Goal: Task Accomplishment & Management: Manage account settings

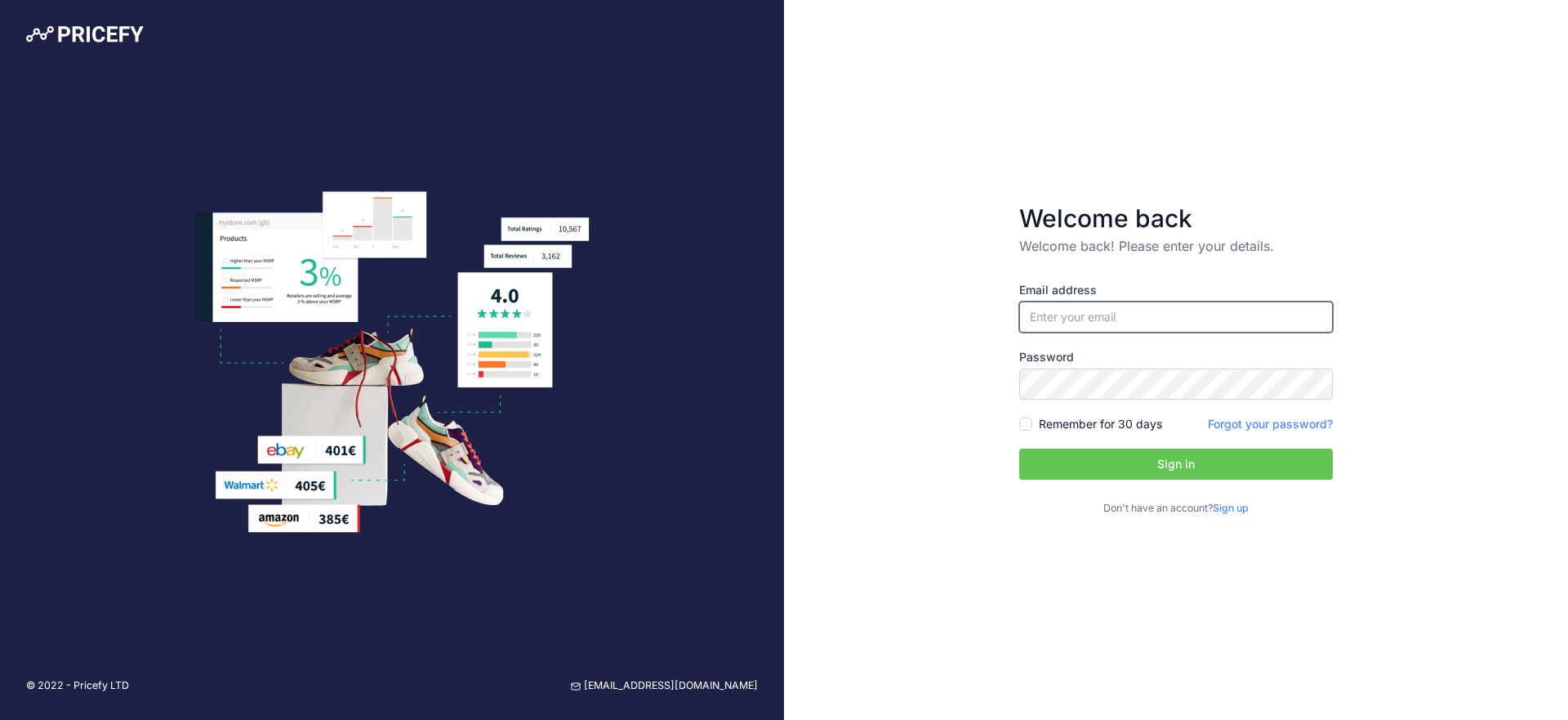
click at [1072, 323] on input "email" at bounding box center [1176, 316] width 313 height 31
type input "info@honzakopta.cz"
click at [1019, 448] on button "Sign in" at bounding box center [1176, 463] width 313 height 31
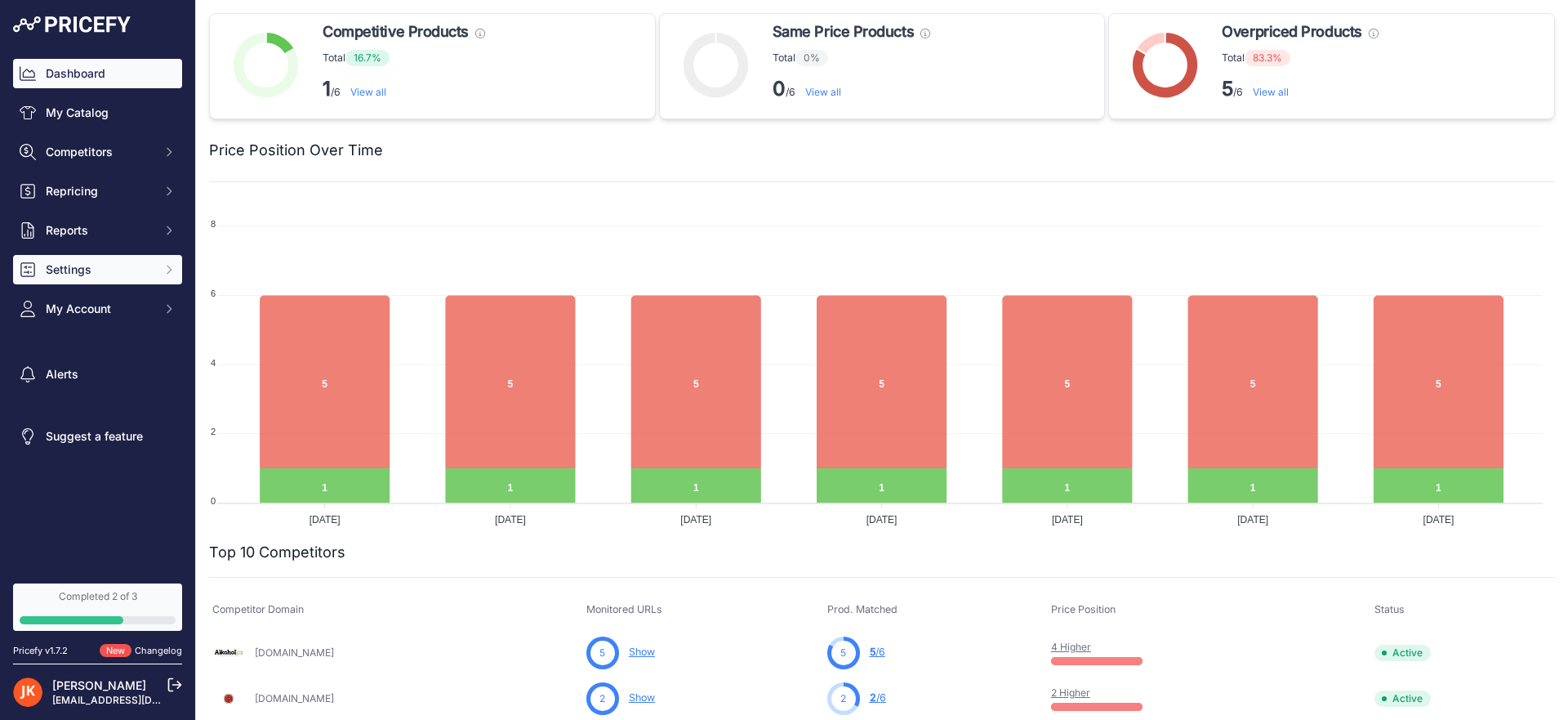
click at [96, 274] on span "Settings" at bounding box center [99, 270] width 107 height 17
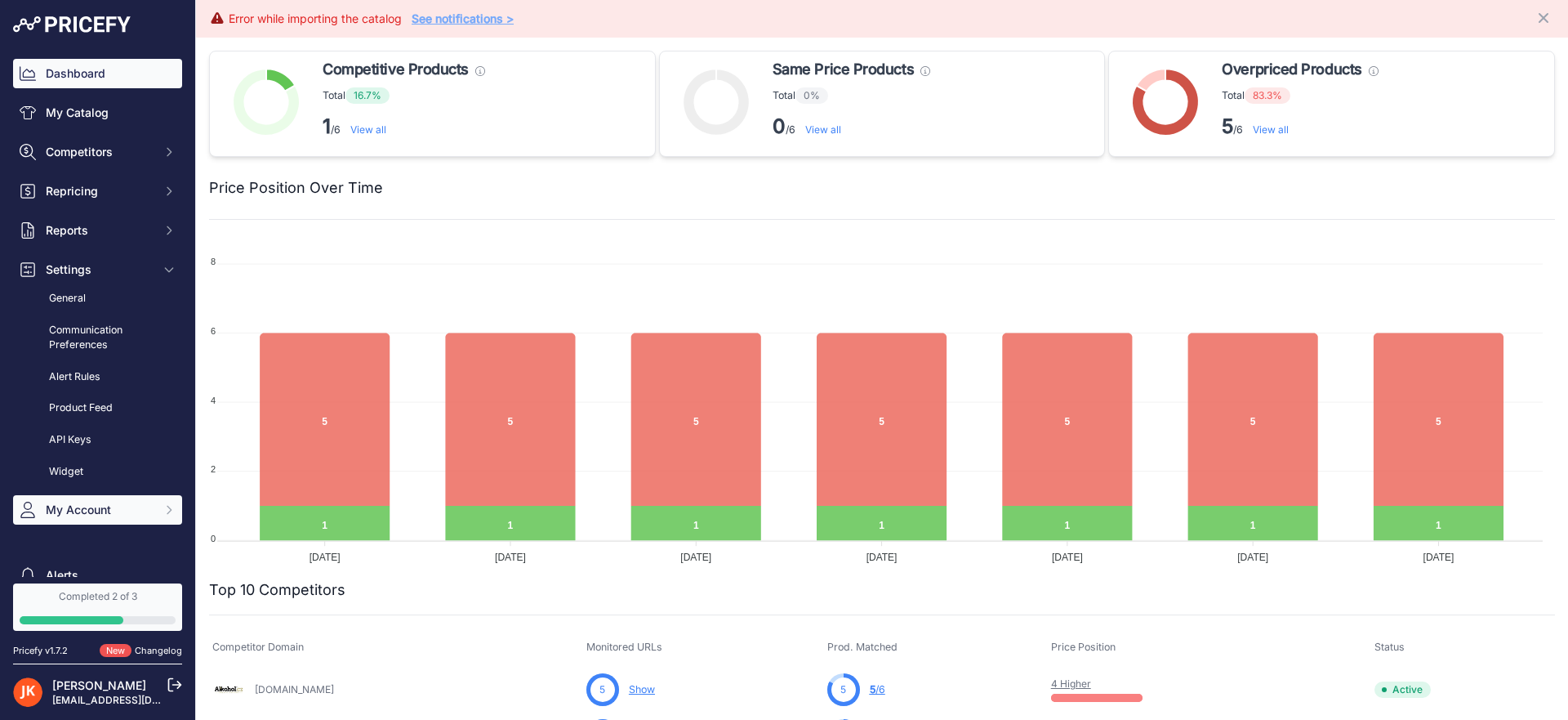
click at [77, 519] on button "My Account" at bounding box center [98, 510] width 169 height 30
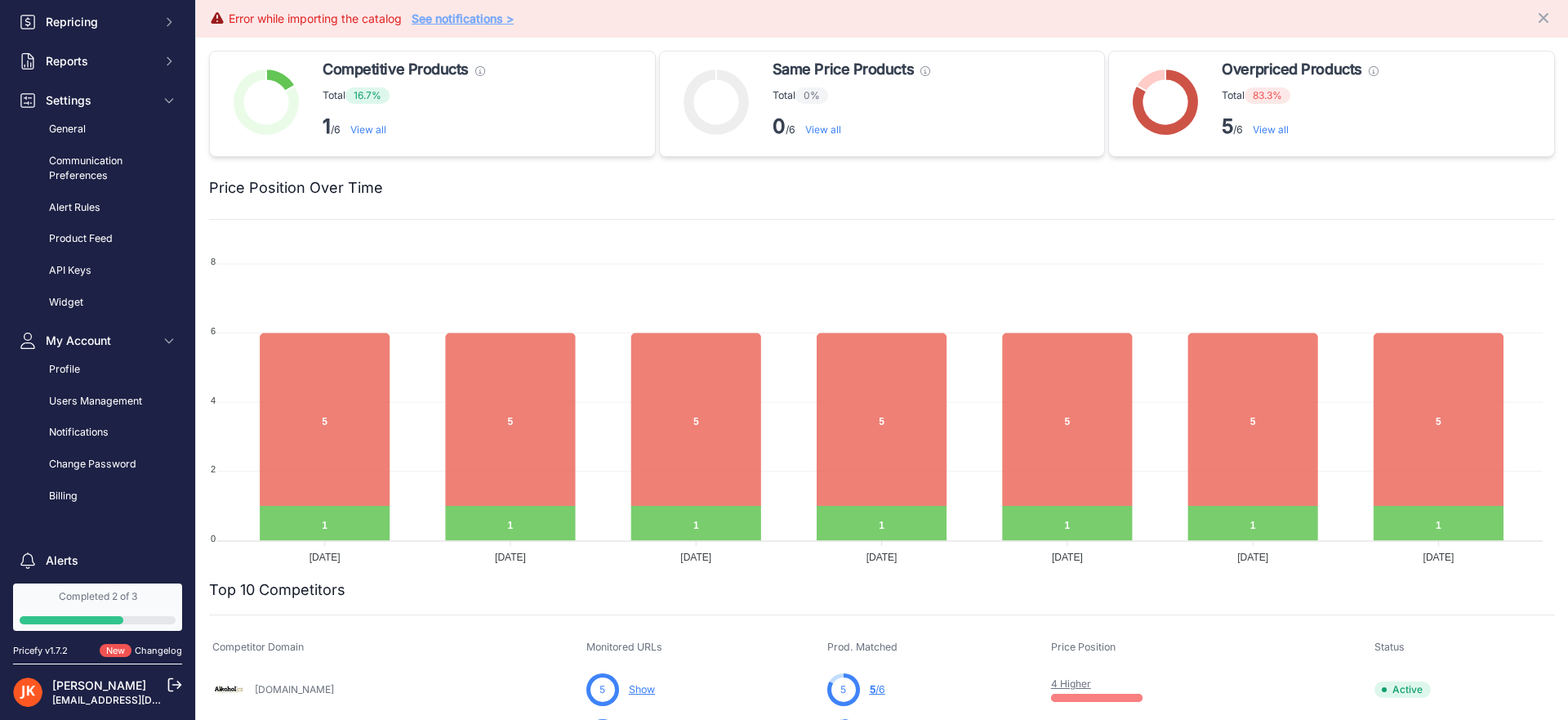
scroll to position [243, 0]
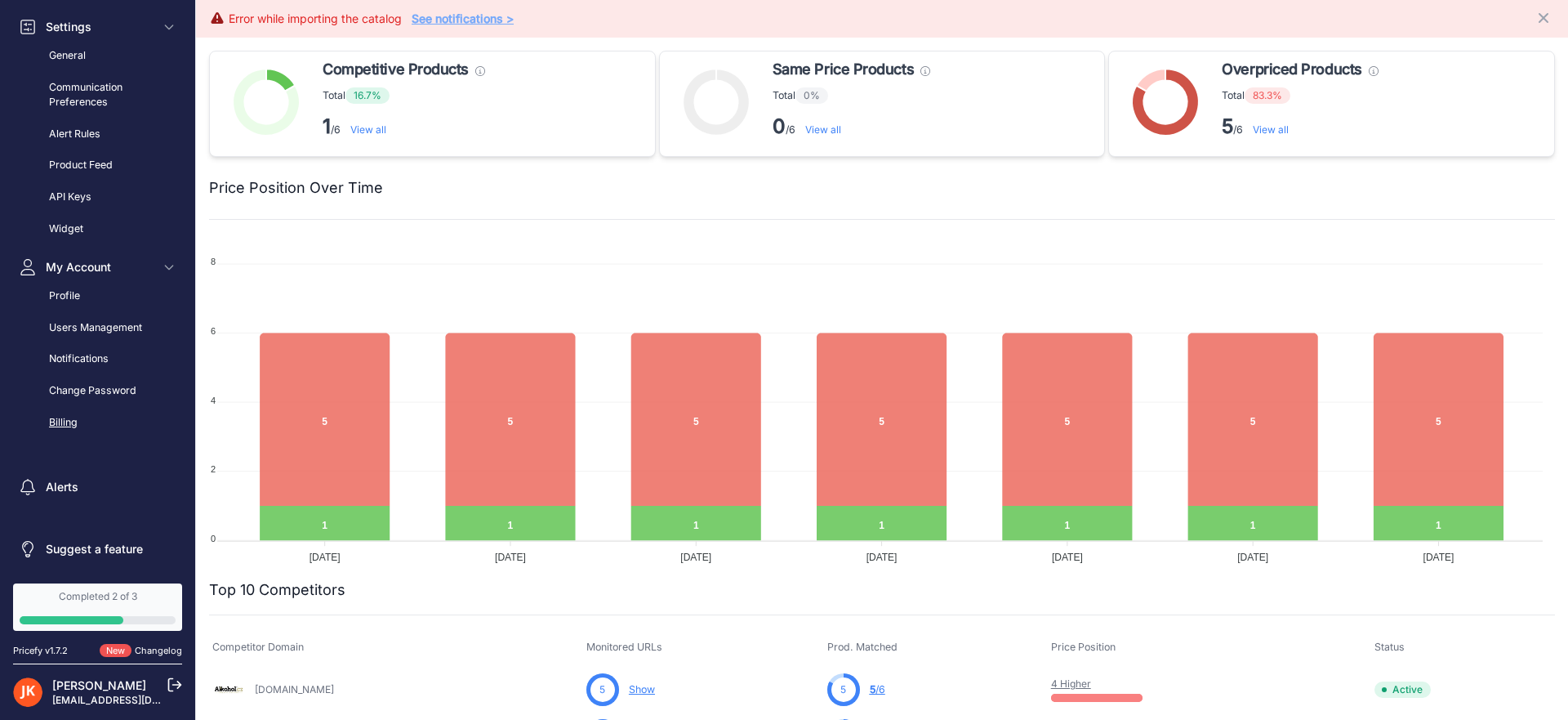
click at [63, 410] on link "Billing" at bounding box center [98, 422] width 169 height 29
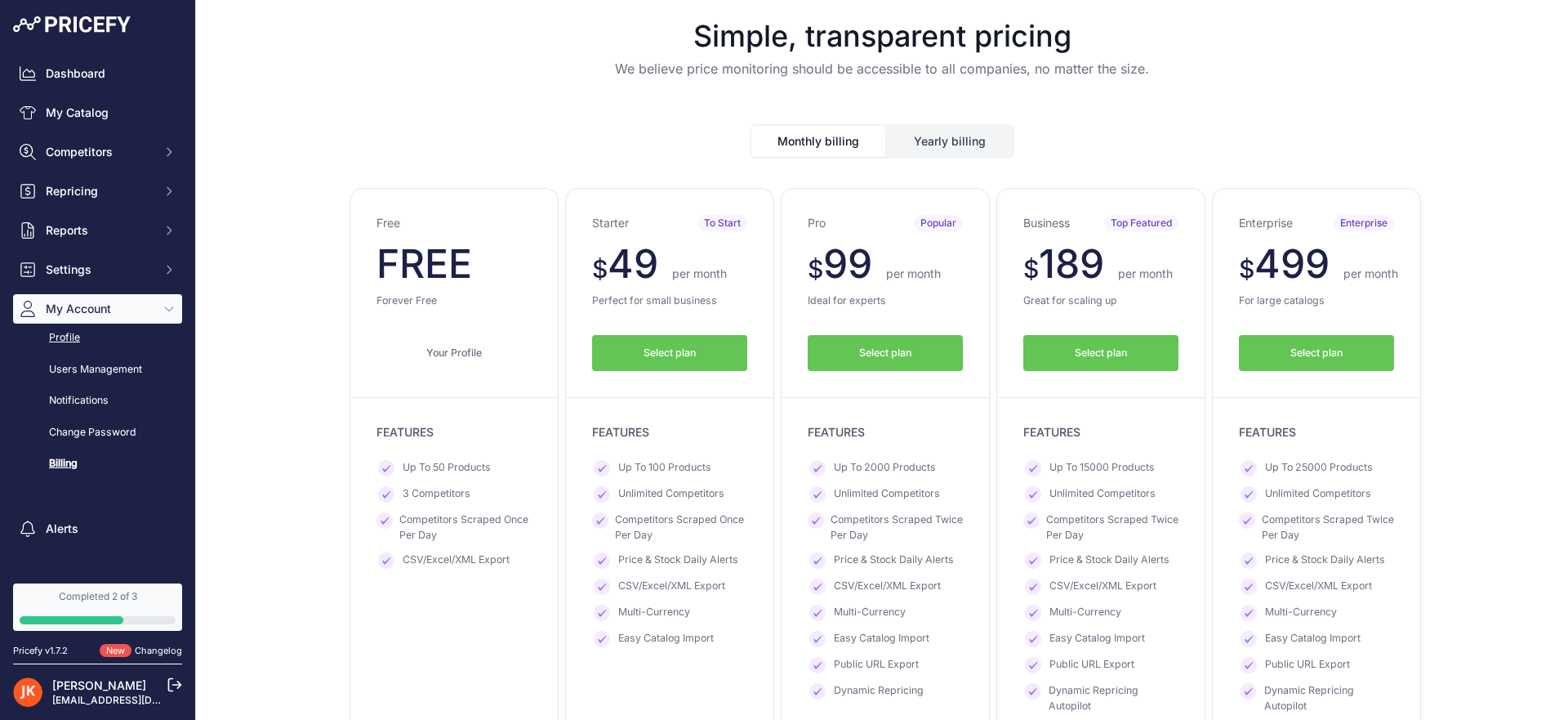
click at [71, 341] on link "Profile" at bounding box center [98, 338] width 169 height 29
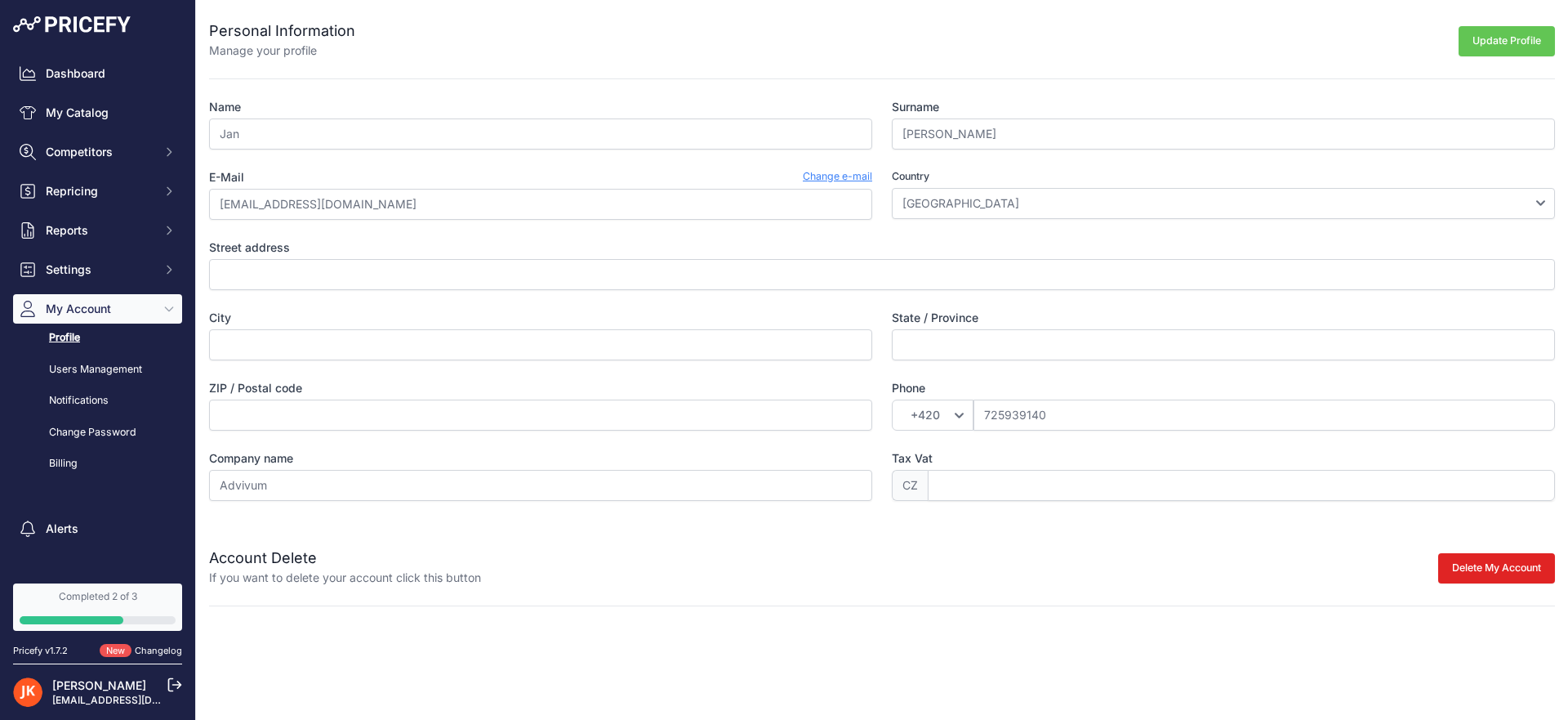
click at [1452, 582] on div "Delete My Account Please cancel your active subscription first" at bounding box center [1017, 566] width 1074 height 39
click at [1459, 571] on button "Delete My Account" at bounding box center [1496, 567] width 117 height 30
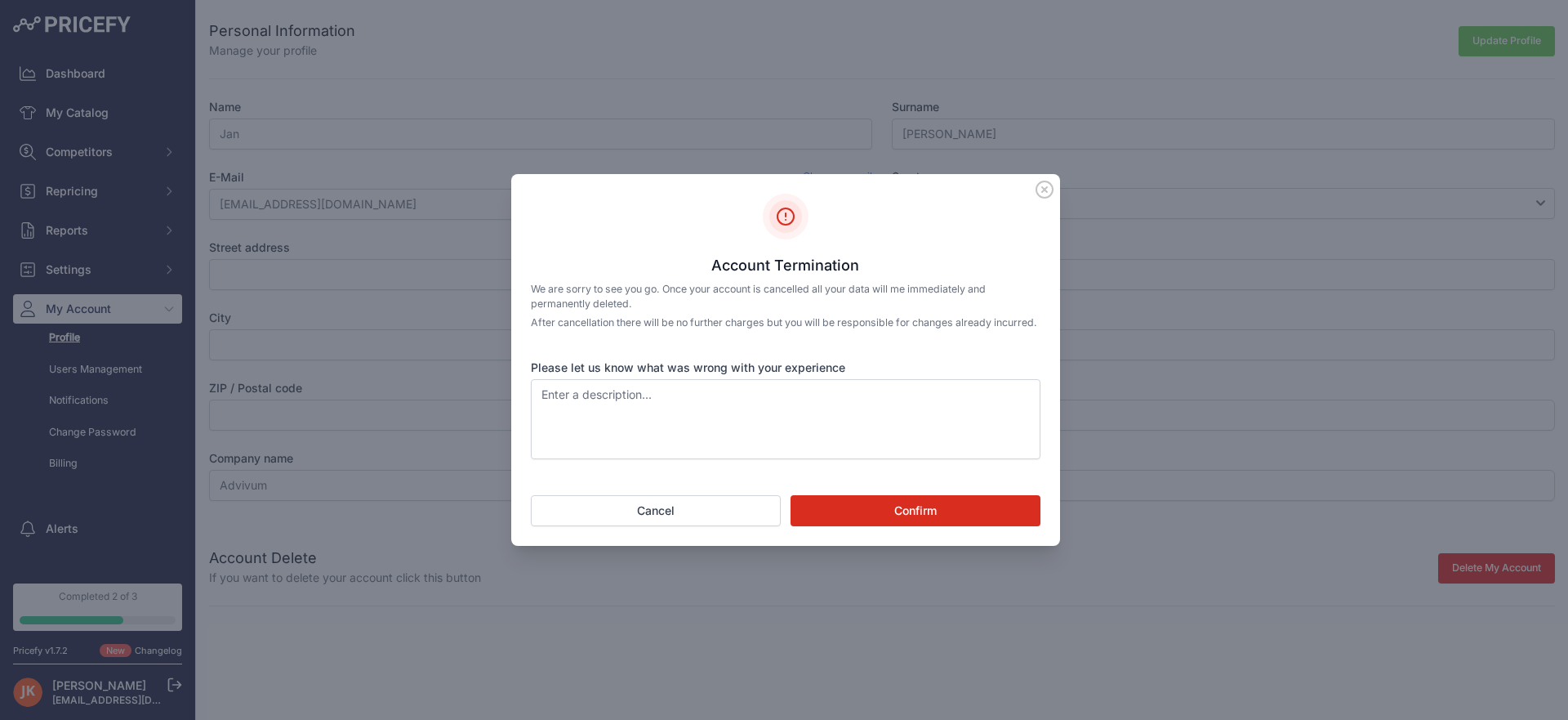
click at [936, 525] on button "Confirm" at bounding box center [915, 510] width 250 height 31
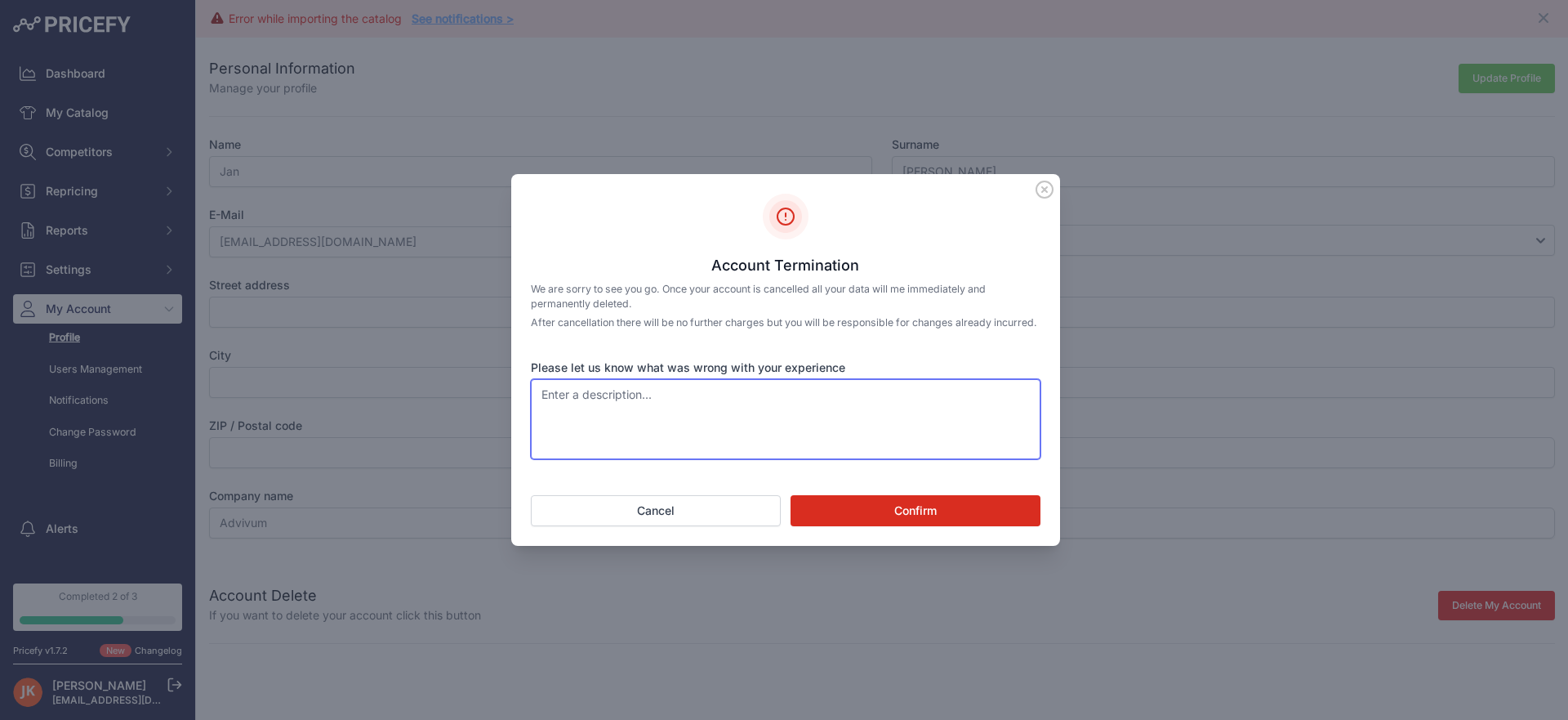
click at [758, 419] on textarea "Please let us know what was wrong with your experience" at bounding box center [786, 419] width 510 height 80
type textarea ".."
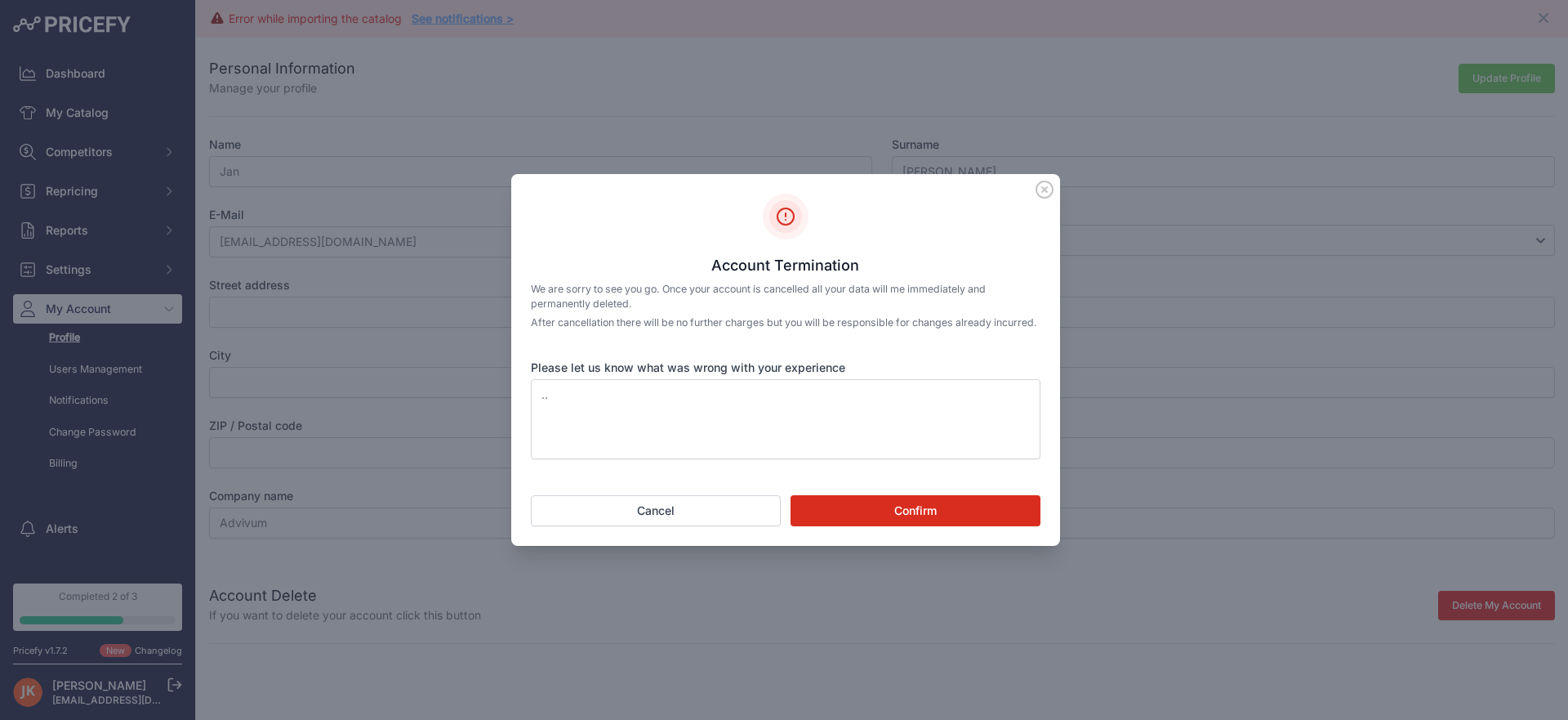
drag, startPoint x: 928, startPoint y: 567, endPoint x: 932, endPoint y: 541, distance: 26.3
click at [929, 566] on div at bounding box center [784, 360] width 1568 height 720
click at [932, 539] on div "Account Termination We are sorry to see you go. Once your account is cancelled …" at bounding box center [786, 360] width 549 height 372
click at [936, 526] on button "Confirm" at bounding box center [915, 510] width 250 height 31
